Goal: Information Seeking & Learning: Learn about a topic

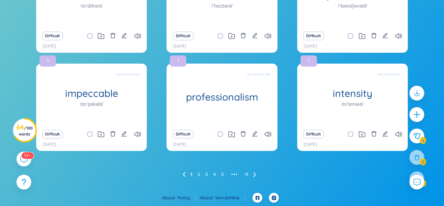
scroll to position [82, 0]
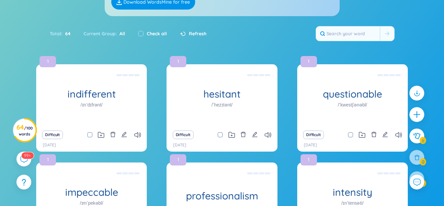
click at [155, 34] on label "Check all" at bounding box center [157, 33] width 20 height 7
checkbox input "true"
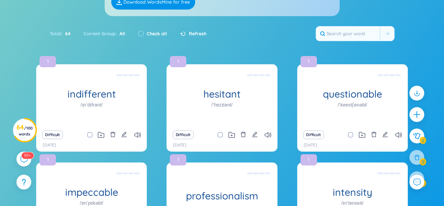
checkbox input "true"
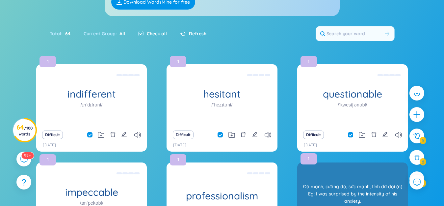
scroll to position [180, 0]
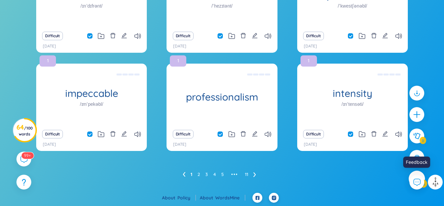
click at [418, 173] on div at bounding box center [417, 179] width 16 height 16
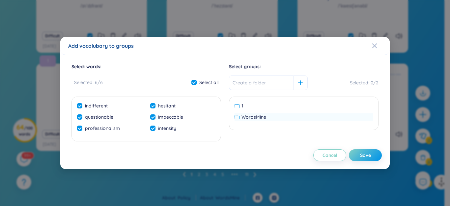
click at [264, 120] on span "WordsMine" at bounding box center [253, 116] width 25 height 7
click at [368, 153] on div "Save" at bounding box center [365, 154] width 11 height 7
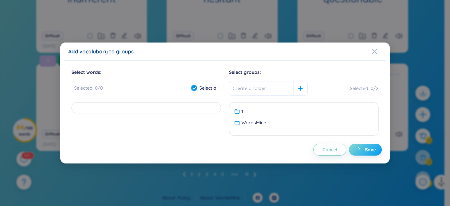
checkbox input "false"
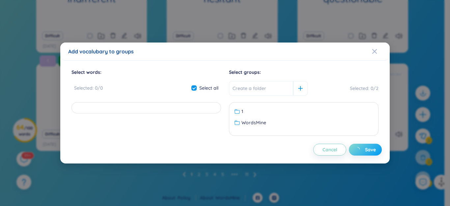
checkbox input "false"
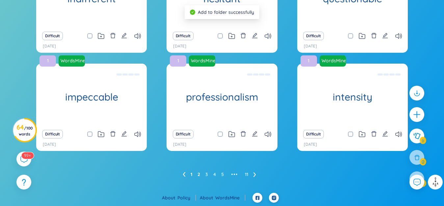
click at [198, 174] on link "2" at bounding box center [199, 174] width 3 height 10
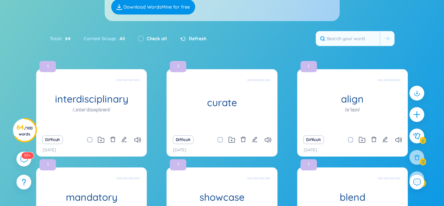
scroll to position [103, 0]
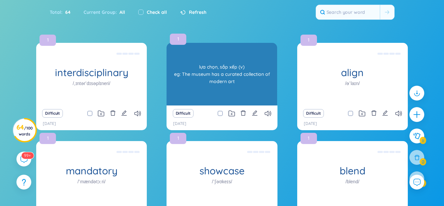
click at [157, 13] on label "Check all" at bounding box center [157, 12] width 20 height 7
checkbox input "true"
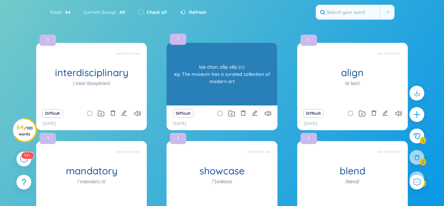
checkbox input "true"
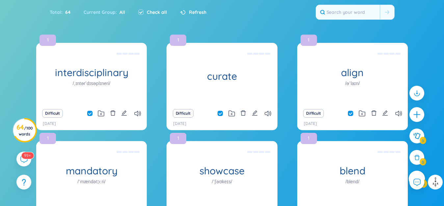
scroll to position [136, 0]
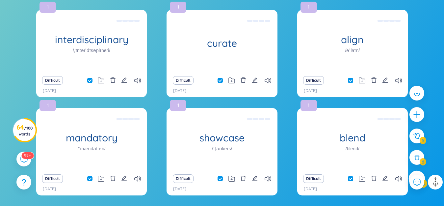
click at [420, 173] on div at bounding box center [417, 179] width 16 height 16
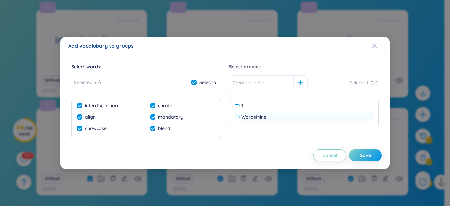
click at [283, 117] on div "WordsMine" at bounding box center [303, 116] width 138 height 7
click at [364, 155] on div "Save" at bounding box center [365, 154] width 11 height 7
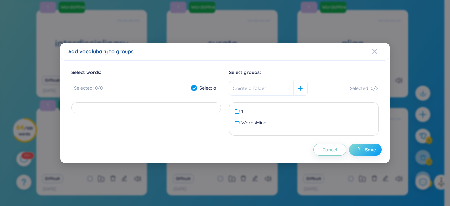
checkbox input "false"
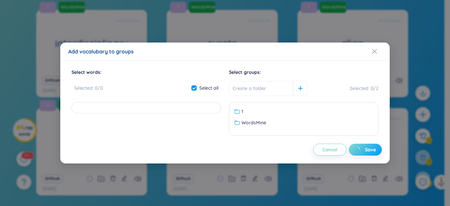
checkbox input "false"
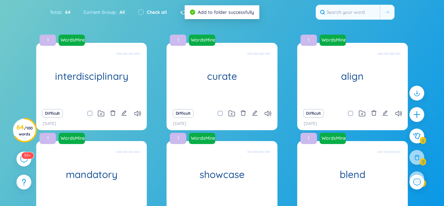
scroll to position [180, 0]
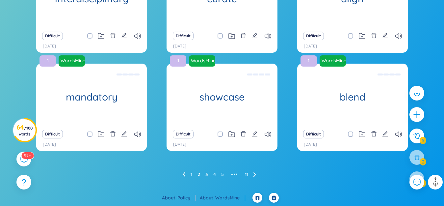
click at [206, 174] on link "3" at bounding box center [206, 174] width 3 height 10
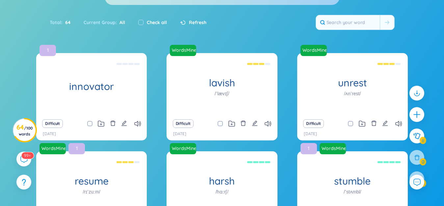
scroll to position [70, 0]
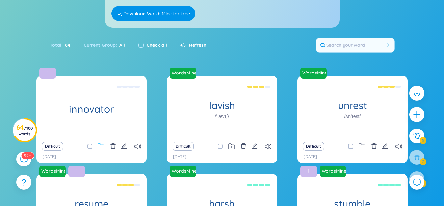
click at [102, 147] on icon at bounding box center [101, 146] width 7 height 6
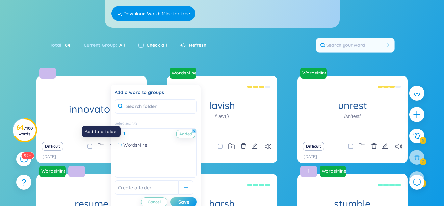
drag, startPoint x: 169, startPoint y: 144, endPoint x: 173, endPoint y: 173, distance: 29.6
click at [169, 144] on div "WordsMine" at bounding box center [156, 144] width 78 height 7
click at [187, 202] on div "Save" at bounding box center [183, 201] width 11 height 7
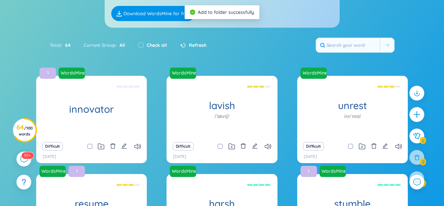
scroll to position [0, 0]
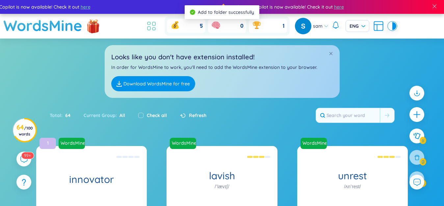
click at [157, 27] on icon at bounding box center [152, 26] width 12 height 12
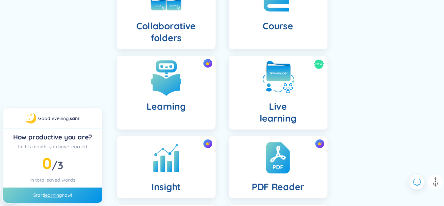
scroll to position [198, 0]
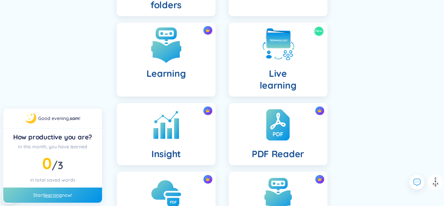
click at [151, 51] on img at bounding box center [166, 44] width 36 height 36
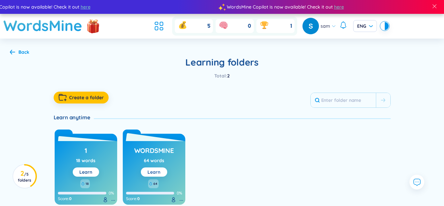
click at [152, 170] on link "Learn" at bounding box center [154, 172] width 13 height 6
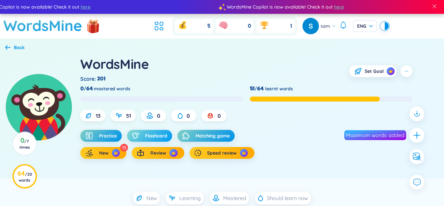
click at [157, 136] on span "Flashcard" at bounding box center [156, 135] width 22 height 7
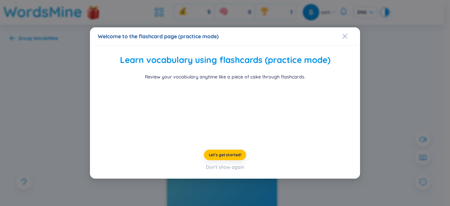
click at [70, 118] on div "Welcome to the flashcard page (practice mode) Learn vocabulary using flashcards…" at bounding box center [225, 103] width 450 height 206
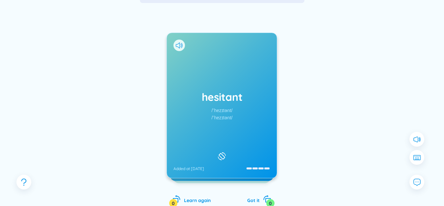
scroll to position [66, 0]
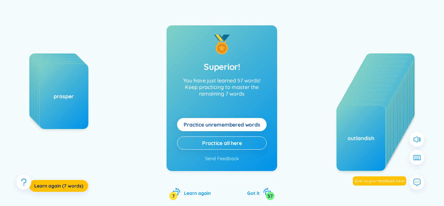
click at [257, 124] on span "Practice unremembered words" at bounding box center [222, 124] width 77 height 7
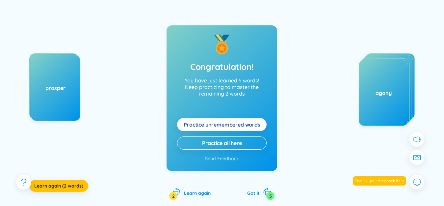
click at [257, 124] on span "Practice unremembered words" at bounding box center [222, 124] width 77 height 7
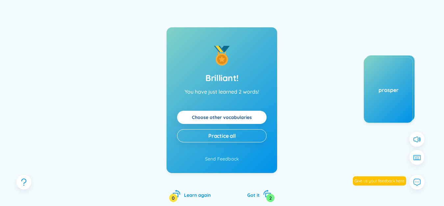
scroll to position [0, 0]
